Goal: Task Accomplishment & Management: Use online tool/utility

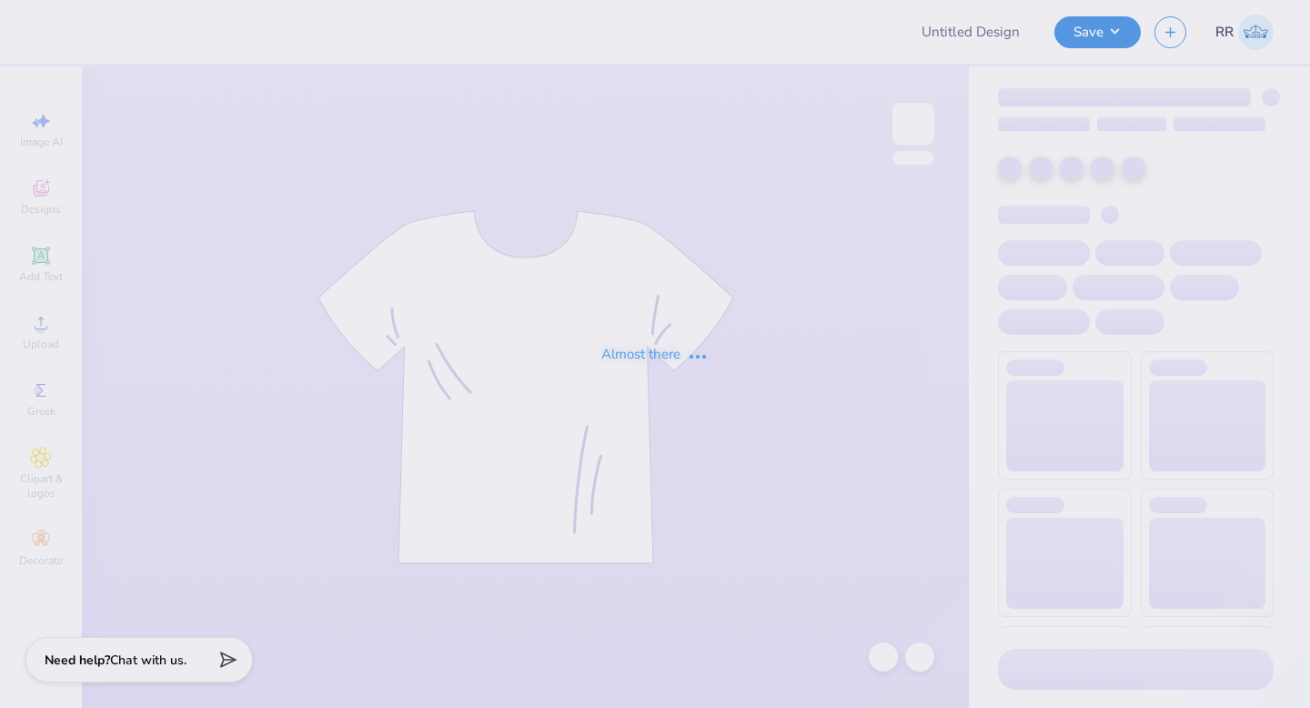
type input "TXST SNU Fall 2025"
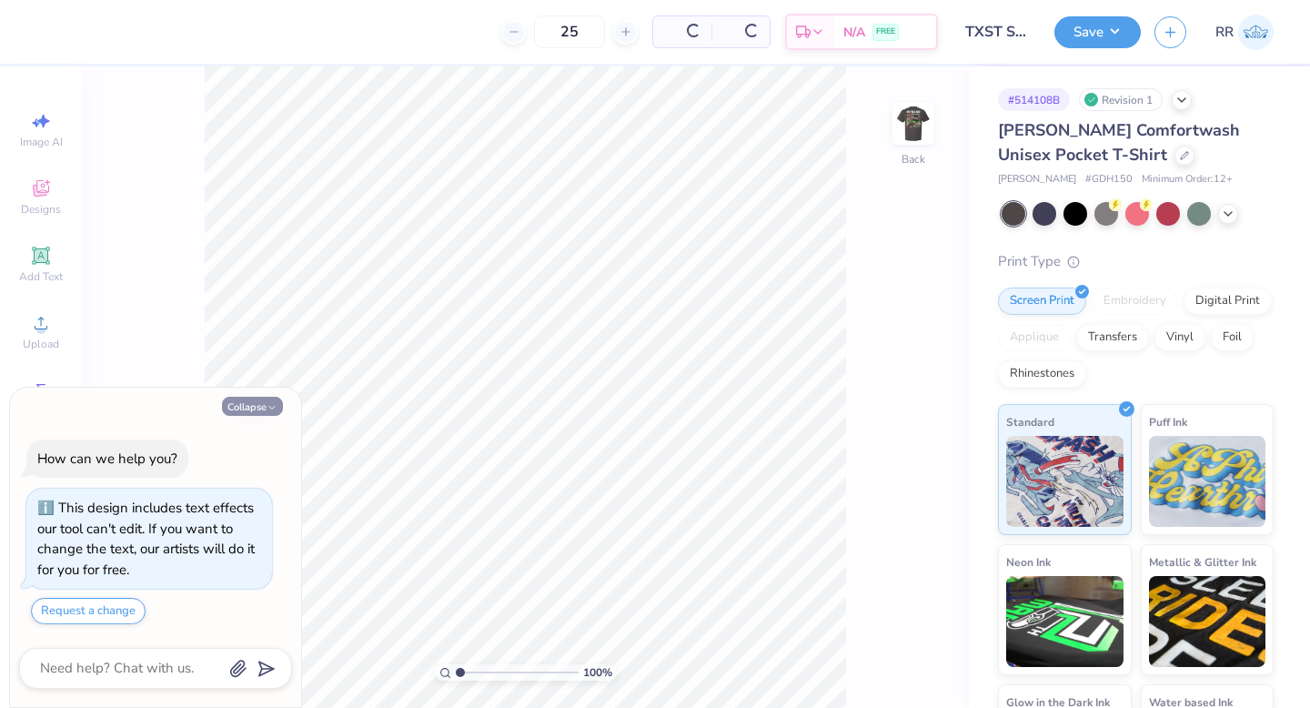
click at [260, 403] on button "Collapse" at bounding box center [252, 406] width 61 height 19
type textarea "x"
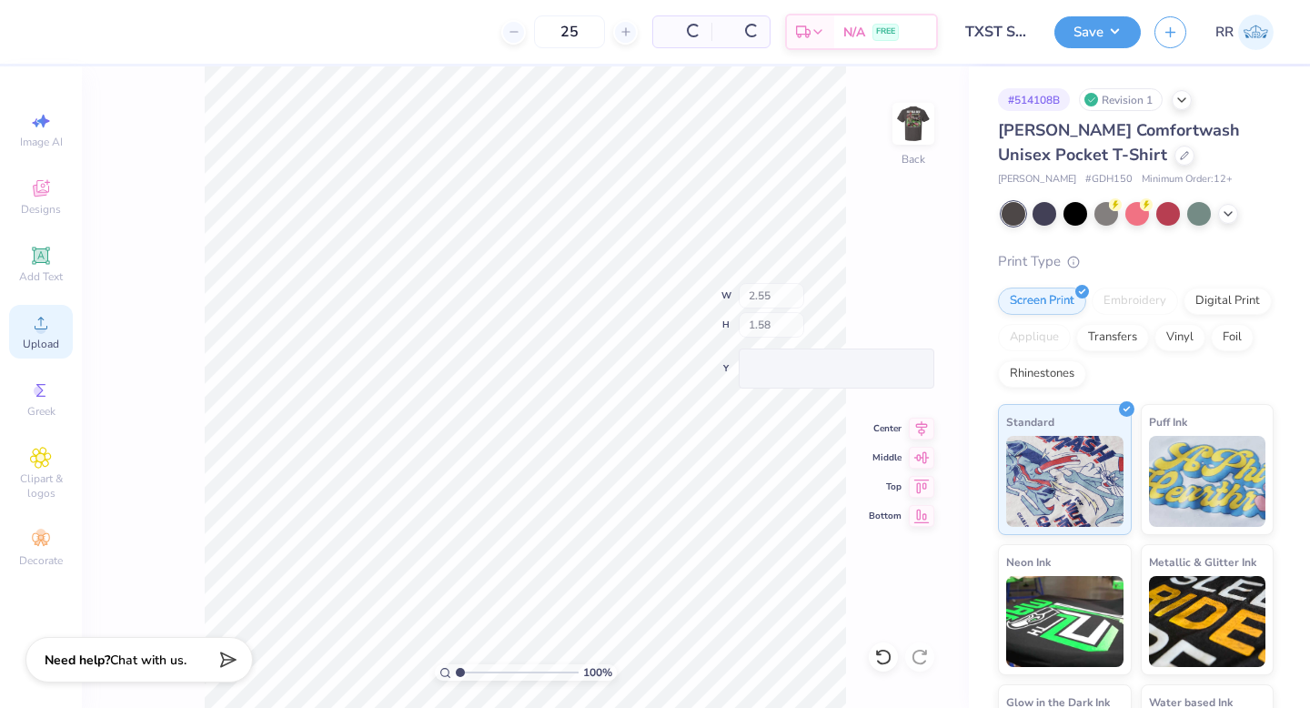
click at [45, 328] on circle at bounding box center [40, 329] width 10 height 10
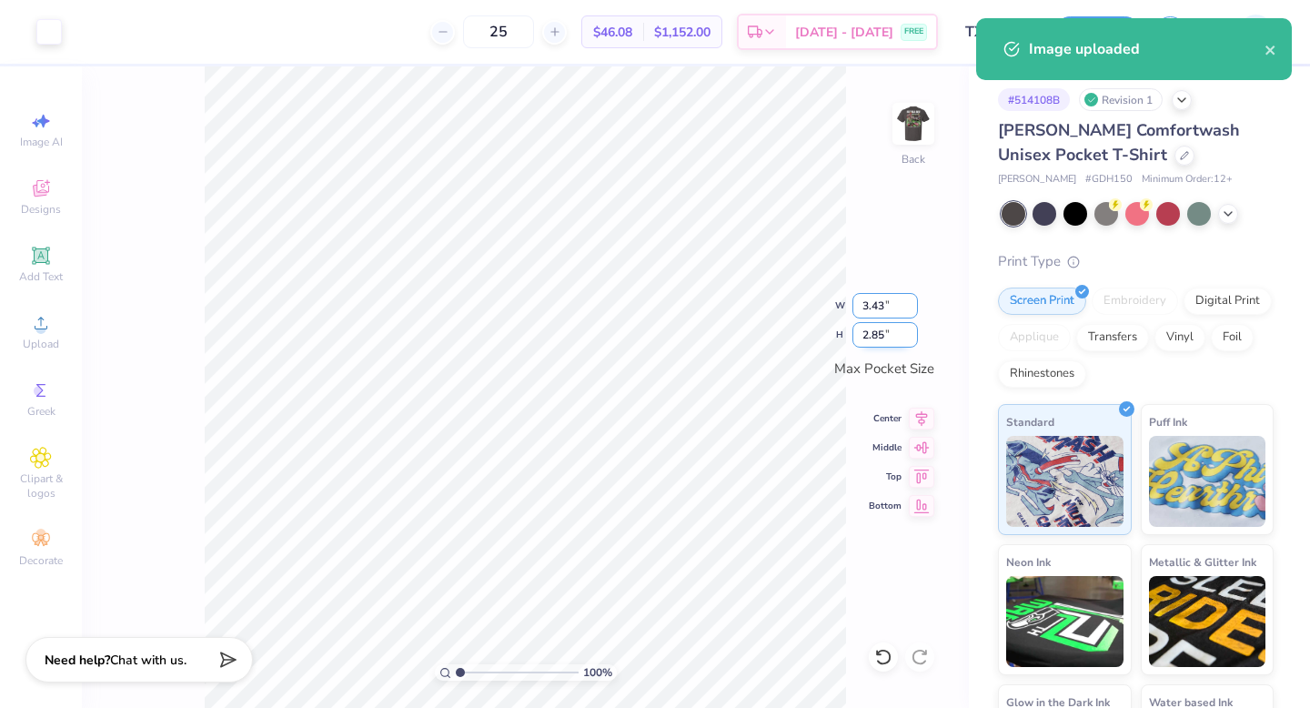
drag, startPoint x: 882, startPoint y: 305, endPoint x: 885, endPoint y: 338, distance: 32.9
click at [883, 305] on input "3.43" at bounding box center [886, 305] width 66 height 25
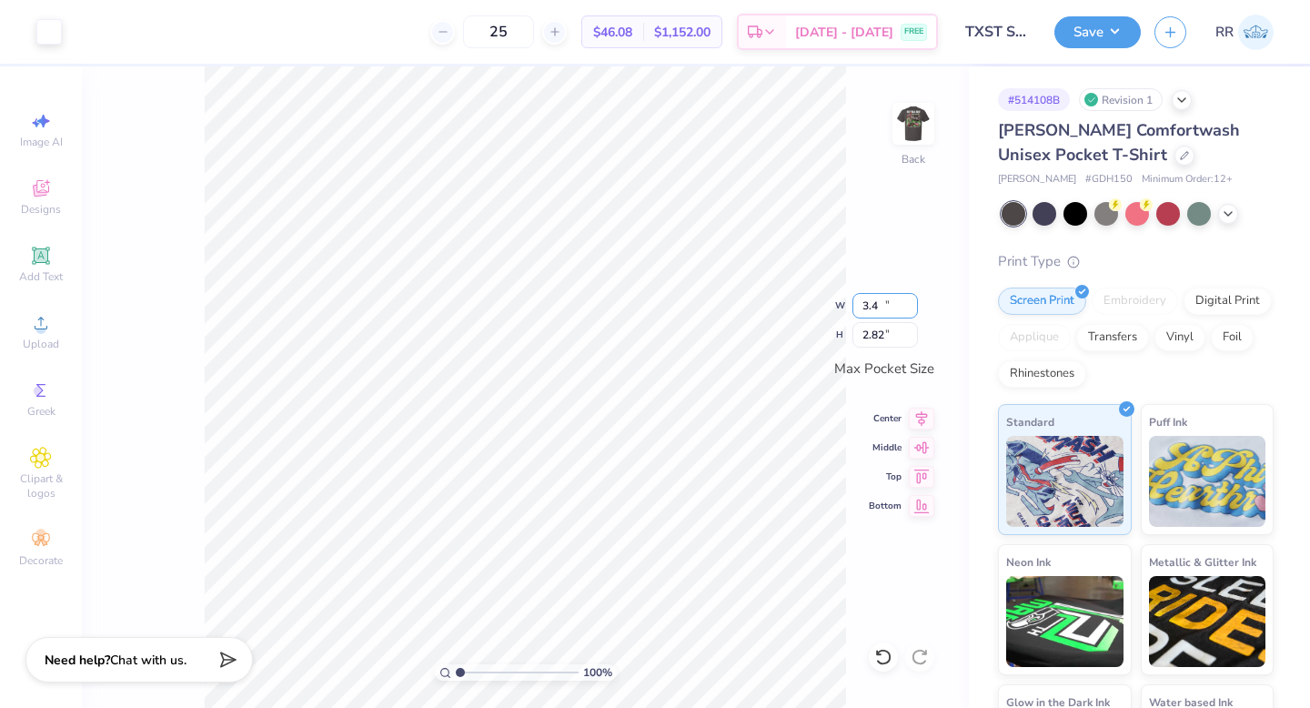
type input "3.40"
type input "2.82"
drag, startPoint x: 923, startPoint y: 418, endPoint x: 919, endPoint y: 433, distance: 15.9
click at [923, 419] on icon at bounding box center [921, 419] width 25 height 22
click at [920, 448] on icon at bounding box center [922, 446] width 15 height 12
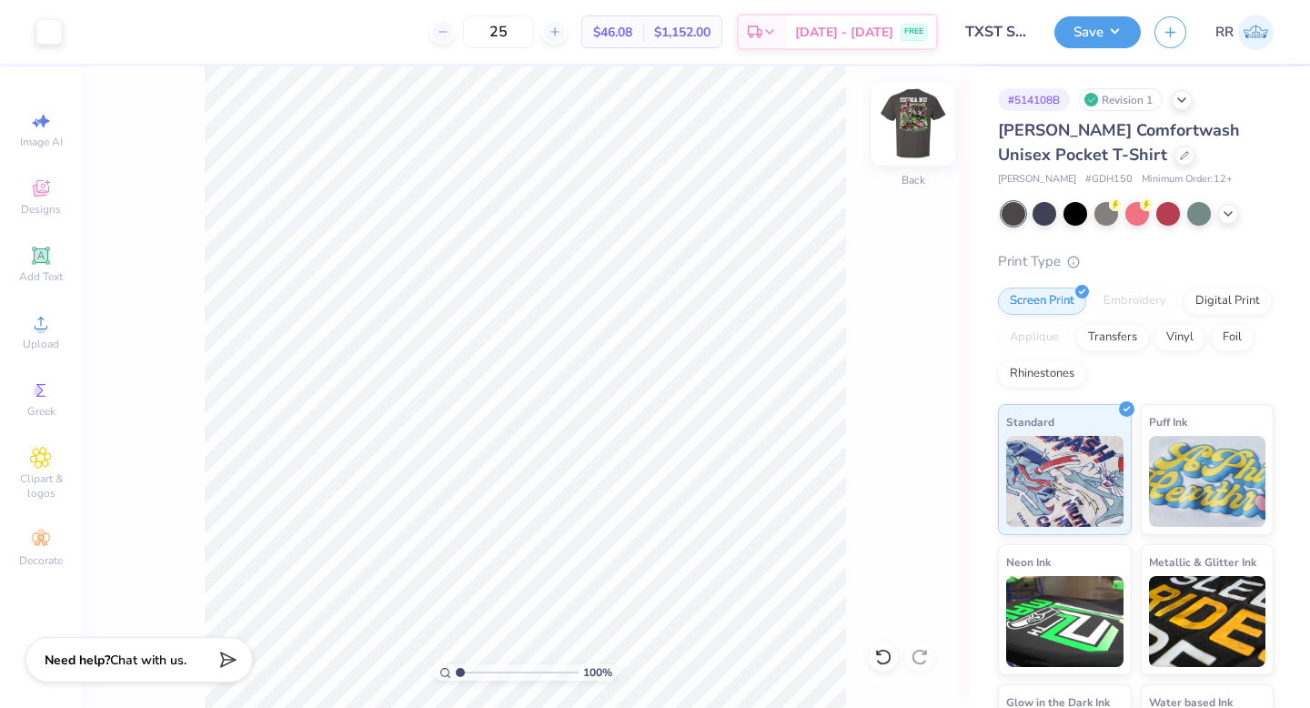
click at [905, 127] on img at bounding box center [913, 123] width 73 height 73
click at [890, 138] on div "100 % Front" at bounding box center [525, 387] width 887 height 642
click at [932, 124] on img at bounding box center [913, 124] width 36 height 36
click at [1002, 245] on div "[PERSON_NAME] Comfortwash Unisex Pocket T-Shirt [PERSON_NAME] # GDH150 Minimum …" at bounding box center [1136, 466] width 276 height 697
